Goal: Communication & Community: Answer question/provide support

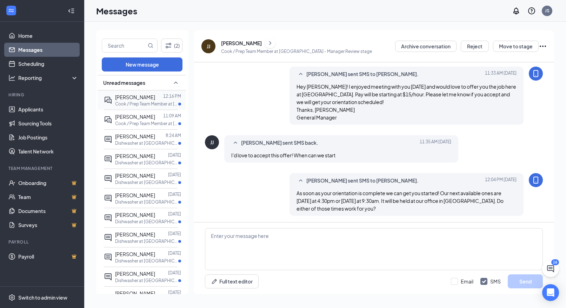
scroll to position [288, 0]
click at [132, 106] on p "Cook / Prep Team Member at [GEOGRAPHIC_DATA]" at bounding box center [146, 104] width 63 height 6
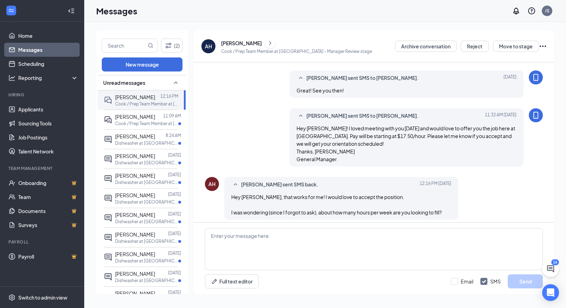
scroll to position [258, 0]
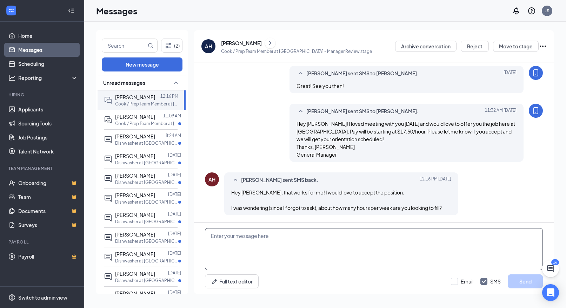
click at [287, 239] on textarea at bounding box center [374, 249] width 338 height 42
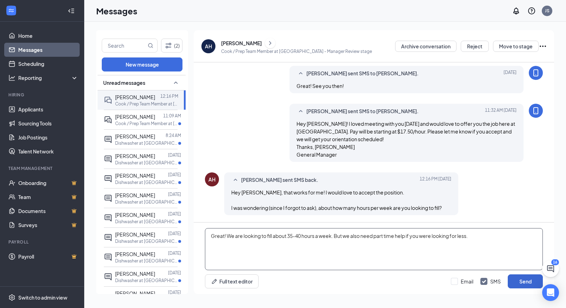
type textarea "Great! We are looking to fill about 35-40 hours a week. But we also need part t…"
click at [512, 281] on button "Send" at bounding box center [525, 282] width 35 height 14
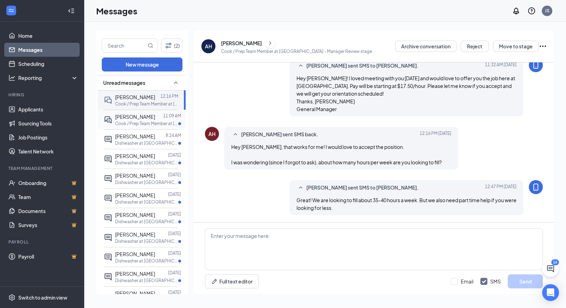
scroll to position [0, 0]
click at [342, 0] on div "Messages JS" at bounding box center [325, 11] width 482 height 22
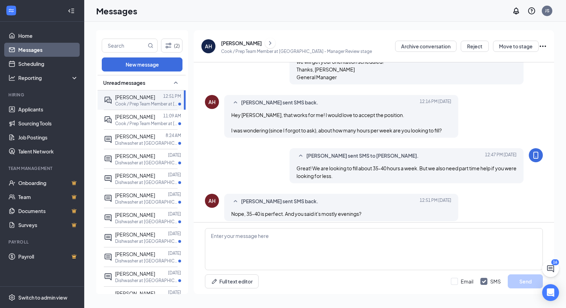
scroll to position [295, 0]
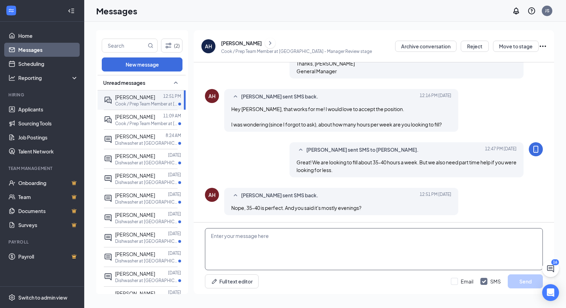
click at [251, 261] on textarea at bounding box center [374, 249] width 338 height 42
click at [261, 240] on textarea "Yes, mostly evenings! The shift will usually be from 2pm-10pm." at bounding box center [374, 249] width 338 height 42
click at [261, 235] on textarea "Yes, mostly evenings! The shift will usually be from 2pm-10pm." at bounding box center [374, 249] width 338 height 42
click at [367, 235] on textarea "Yes, mostly evenings! The shift will usually be from 2pm-10pm." at bounding box center [374, 249] width 338 height 42
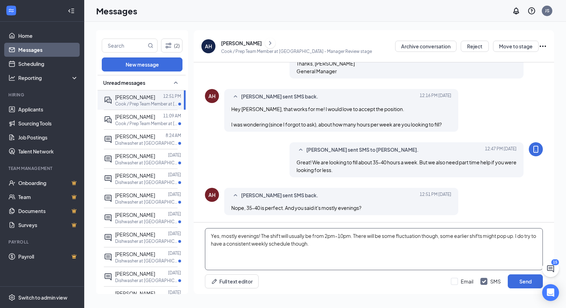
click at [439, 237] on textarea "Yes, mostly evenings! The shift will usually be from 2pm-10pm. There will be so…" at bounding box center [374, 249] width 338 height 42
click at [410, 244] on textarea "Yes, mostly evenings! The shift will usually be from 2pm-10pm. There will be so…" at bounding box center [374, 249] width 338 height 42
click at [502, 235] on textarea "Yes, mostly evenings! The shift will usually be from 2pm-10pm. There will be so…" at bounding box center [374, 249] width 338 height 42
click at [510, 244] on textarea "Yes, mostly evenings! The shift will usually be from 2pm-10pm. There will be so…" at bounding box center [374, 249] width 338 height 42
type textarea "Yes, mostly evenings! The shift will usually be from 2pm-10pm. There will be so…"
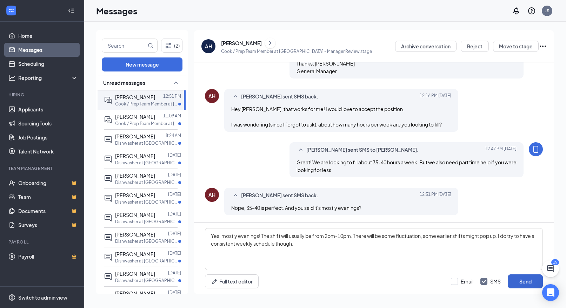
click at [522, 280] on button "Send" at bounding box center [525, 282] width 35 height 14
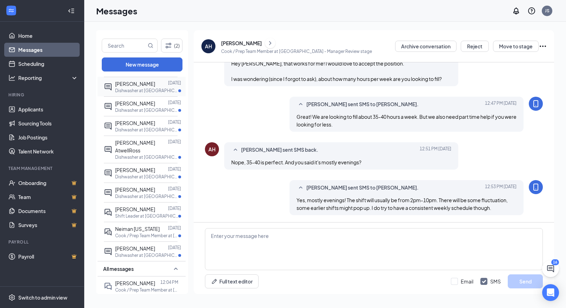
scroll to position [153, 0]
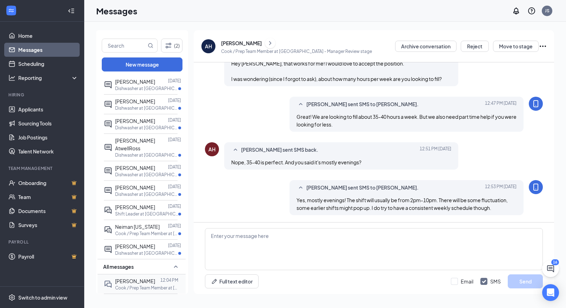
click at [147, 285] on p "Cook / Prep Team Member at [GEOGRAPHIC_DATA]" at bounding box center [146, 288] width 63 height 6
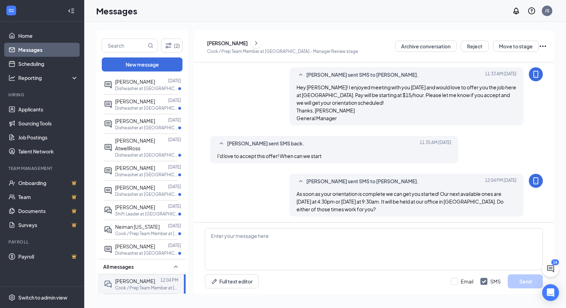
scroll to position [288, 0]
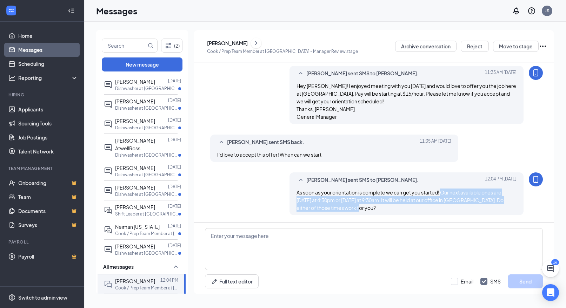
drag, startPoint x: 442, startPoint y: 195, endPoint x: 447, endPoint y: 207, distance: 12.3
click at [447, 207] on div "As soon as your orientation is complete we can get you started! Our next availa…" at bounding box center [406, 200] width 220 height 23
copy span "Our next available ones are [DATE] at 4:30pm or [DATE] at 9:30am. It will be he…"
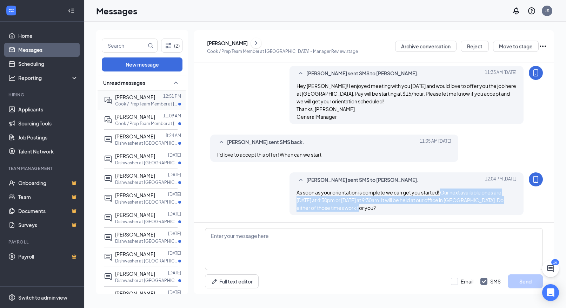
scroll to position [0, 0]
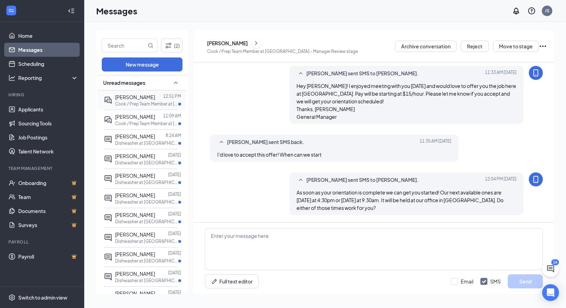
click at [148, 104] on p "Cook / Prep Team Member at [GEOGRAPHIC_DATA]" at bounding box center [146, 104] width 63 height 6
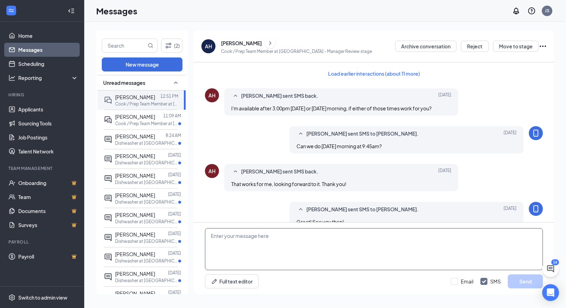
scroll to position [303, 0]
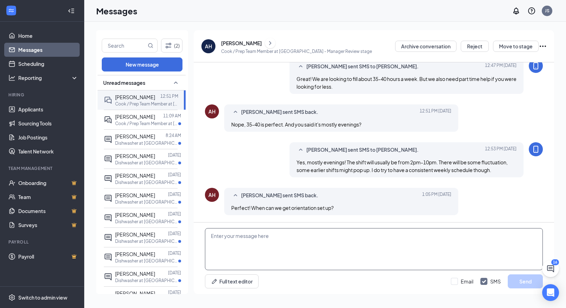
click at [295, 249] on textarea at bounding box center [374, 249] width 338 height 42
paste textarea "Our next available ones are [DATE] at 4:30pm or [DATE] at 9:30am. It will be he…"
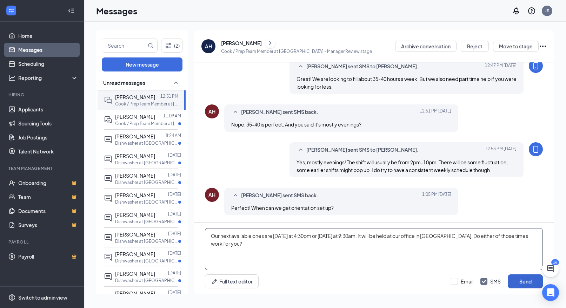
type textarea "Our next available ones are [DATE] at 4:30pm or [DATE] at 9:30am. It will be he…"
click at [527, 276] on button "Send" at bounding box center [525, 282] width 35 height 14
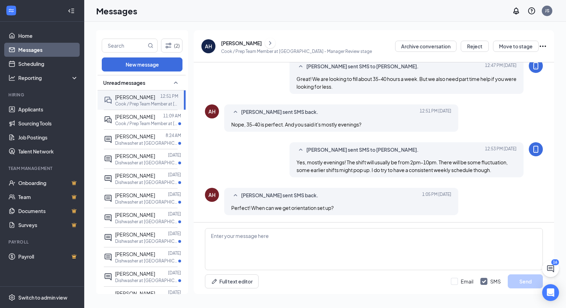
scroll to position [349, 0]
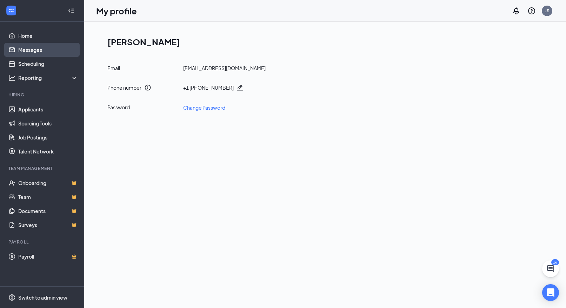
click at [51, 53] on link "Messages" at bounding box center [48, 50] width 60 height 14
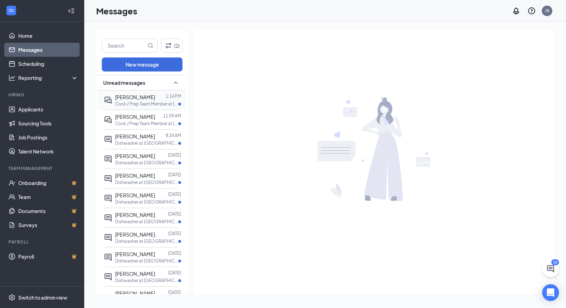
click at [150, 100] on div "[PERSON_NAME]" at bounding box center [135, 97] width 40 height 8
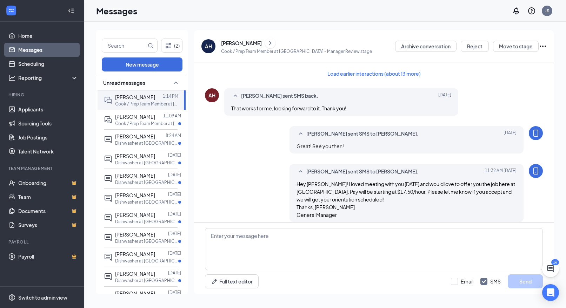
scroll to position [311, 0]
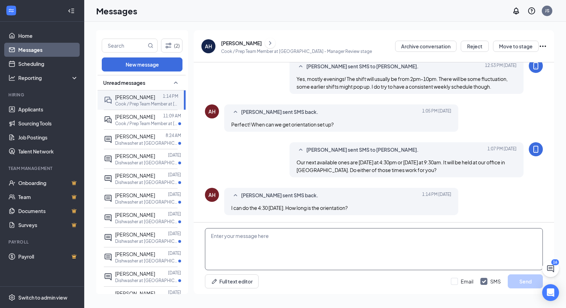
click at [296, 253] on textarea at bounding box center [374, 249] width 338 height 42
paste textarea "500 E Front St. Suite 140"
click at [352, 239] on textarea "Great! It'll be about an hour and a half. Here's the address. 500 E Front St. S…" at bounding box center [374, 249] width 338 height 42
click at [350, 234] on textarea "Great! It'll be about an hour and a half. Here's the address. 500 E Front St. S…" at bounding box center [374, 249] width 338 height 42
click at [277, 248] on textarea "Great! It'll be about an hour and a half. Here's the address. 500 E Front St. S…" at bounding box center [374, 249] width 338 height 42
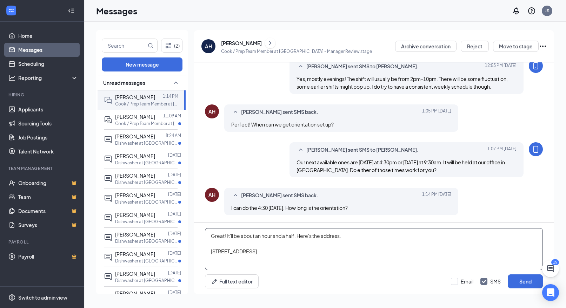
click at [351, 238] on textarea "Great! It'll be about an hour and a half. Here's the address. [STREET_ADDRESS]" at bounding box center [374, 249] width 338 height 42
type textarea "Great! It'll be about an hour and a half. Here's the address. [STREET_ADDRESS]"
click at [515, 282] on button "Send" at bounding box center [525, 282] width 35 height 14
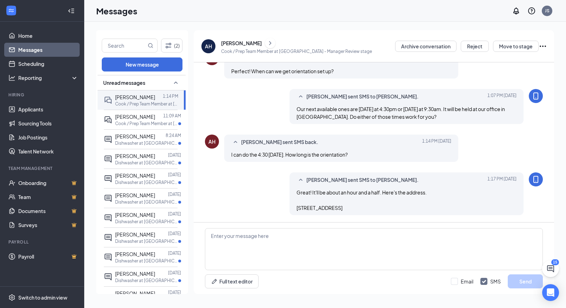
click at [272, 43] on icon "ChevronRight" at bounding box center [270, 43] width 7 height 8
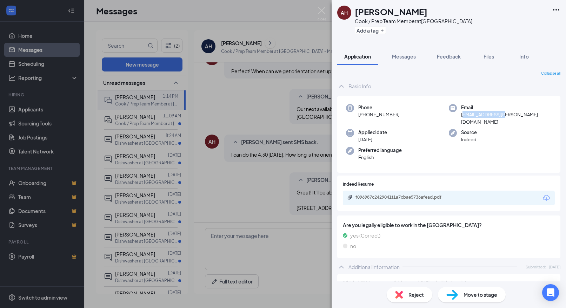
drag, startPoint x: 462, startPoint y: 116, endPoint x: 498, endPoint y: 114, distance: 36.2
click at [498, 114] on span "[EMAIL_ADDRESS][PERSON_NAME][DOMAIN_NAME]" at bounding box center [506, 118] width 90 height 14
drag, startPoint x: 462, startPoint y: 114, endPoint x: 534, endPoint y: 115, distance: 72.6
click at [534, 115] on div "Email [EMAIL_ADDRESS][PERSON_NAME][DOMAIN_NAME]" at bounding box center [500, 114] width 103 height 21
copy span "[EMAIL_ADDRESS][PERSON_NAME][DOMAIN_NAME]"
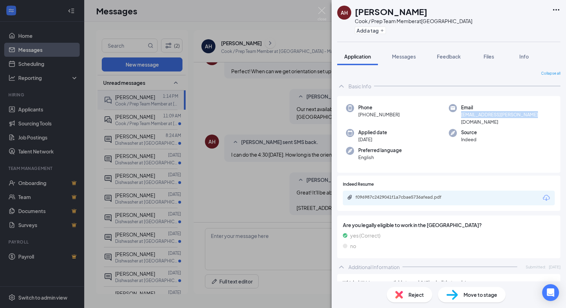
click at [301, 111] on div "AH [PERSON_NAME] / Prep Team Member at [GEOGRAPHIC_DATA] Add a tag Application …" at bounding box center [283, 154] width 566 height 308
click at [267, 63] on div "AH [PERSON_NAME] / Prep Team Member at [GEOGRAPHIC_DATA] Add a tag Application …" at bounding box center [283, 154] width 566 height 308
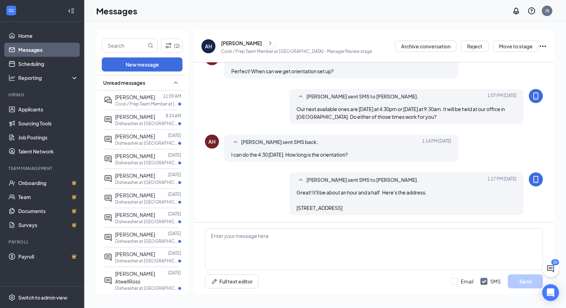
scroll to position [326, 0]
click at [253, 45] on div "[PERSON_NAME]" at bounding box center [241, 43] width 41 height 7
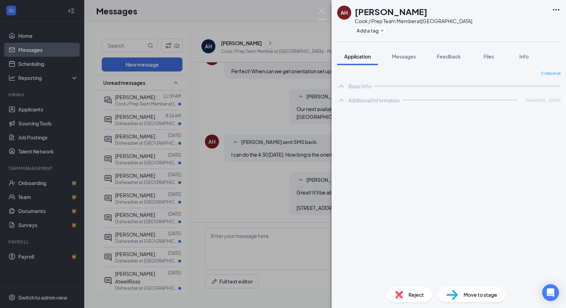
click at [294, 33] on div "AH [PERSON_NAME] / Prep Team Member at [GEOGRAPHIC_DATA] Add a tag Application …" at bounding box center [283, 154] width 566 height 308
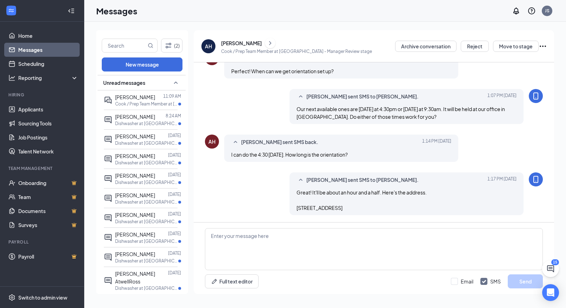
click at [270, 40] on icon "ChevronRight" at bounding box center [270, 43] width 7 height 8
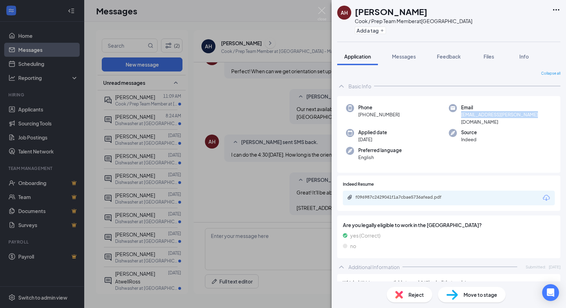
drag, startPoint x: 462, startPoint y: 114, endPoint x: 533, endPoint y: 115, distance: 71.2
click at [533, 115] on div "Email [EMAIL_ADDRESS][PERSON_NAME][DOMAIN_NAME]" at bounding box center [500, 114] width 103 height 21
copy span "[EMAIL_ADDRESS][PERSON_NAME][DOMAIN_NAME]"
click at [439, 153] on div "Phone [PHONE_NUMBER] Email [EMAIL_ADDRESS][PERSON_NAME][DOMAIN_NAME] Applied da…" at bounding box center [448, 134] width 223 height 77
click at [275, 92] on div "AH [PERSON_NAME] / Prep Team Member at [GEOGRAPHIC_DATA] Add a tag Application …" at bounding box center [283, 154] width 566 height 308
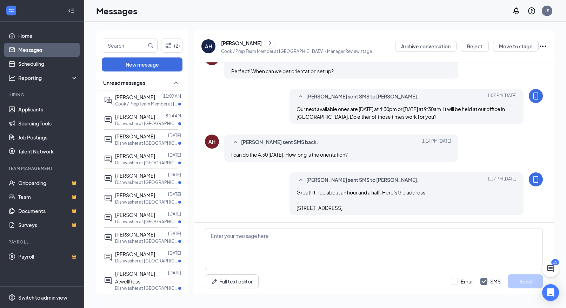
click at [274, 47] on icon "ChevronRight" at bounding box center [270, 43] width 7 height 8
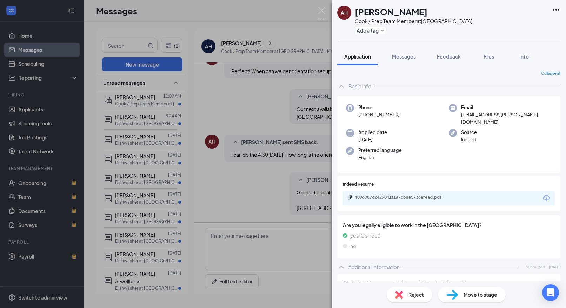
click at [232, 126] on div "AH [PERSON_NAME] / Prep Team Member at [GEOGRAPHIC_DATA] Add a tag Application …" at bounding box center [283, 154] width 566 height 308
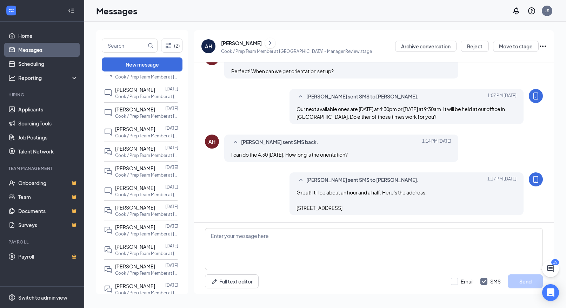
scroll to position [492, 0]
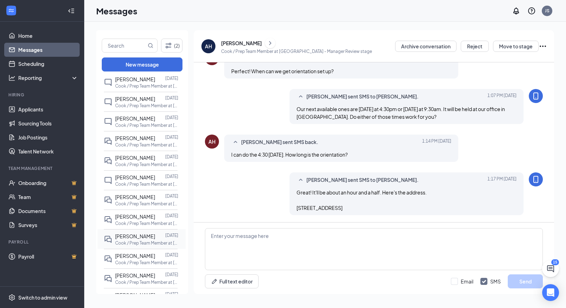
click at [140, 239] on div "[PERSON_NAME]" at bounding box center [135, 237] width 40 height 8
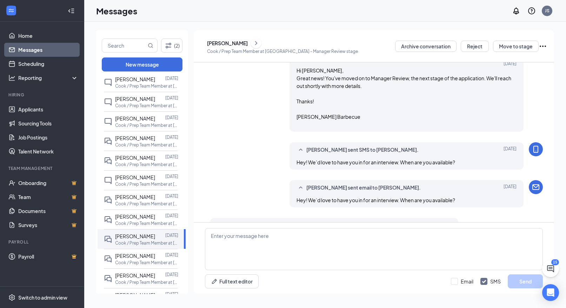
scroll to position [62, 0]
click at [256, 42] on icon "ChevronRight" at bounding box center [256, 43] width 2 height 4
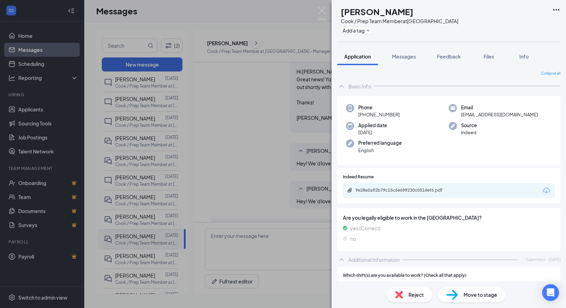
click at [397, 189] on div "9e28e5a92b79c15c6e699230c0514ef6.pdf" at bounding box center [404, 191] width 98 height 6
